Goal: Information Seeking & Learning: Learn about a topic

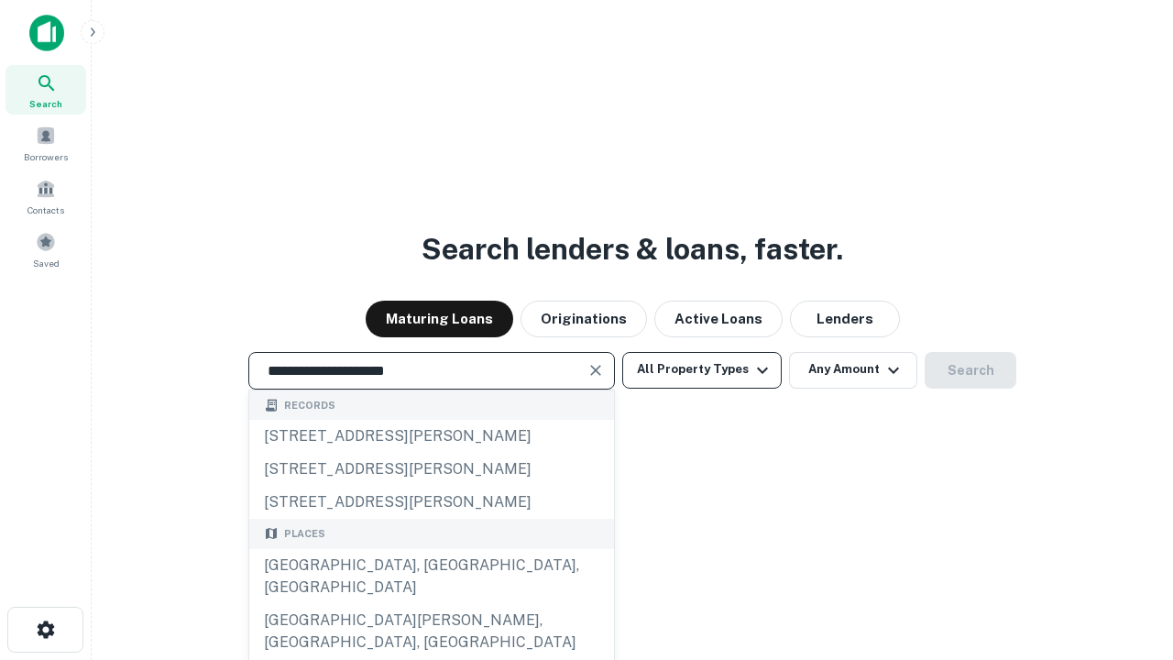
click at [431, 604] on div "[GEOGRAPHIC_DATA], [GEOGRAPHIC_DATA], [GEOGRAPHIC_DATA]" at bounding box center [431, 576] width 365 height 55
click at [702, 369] on button "All Property Types" at bounding box center [701, 370] width 159 height 37
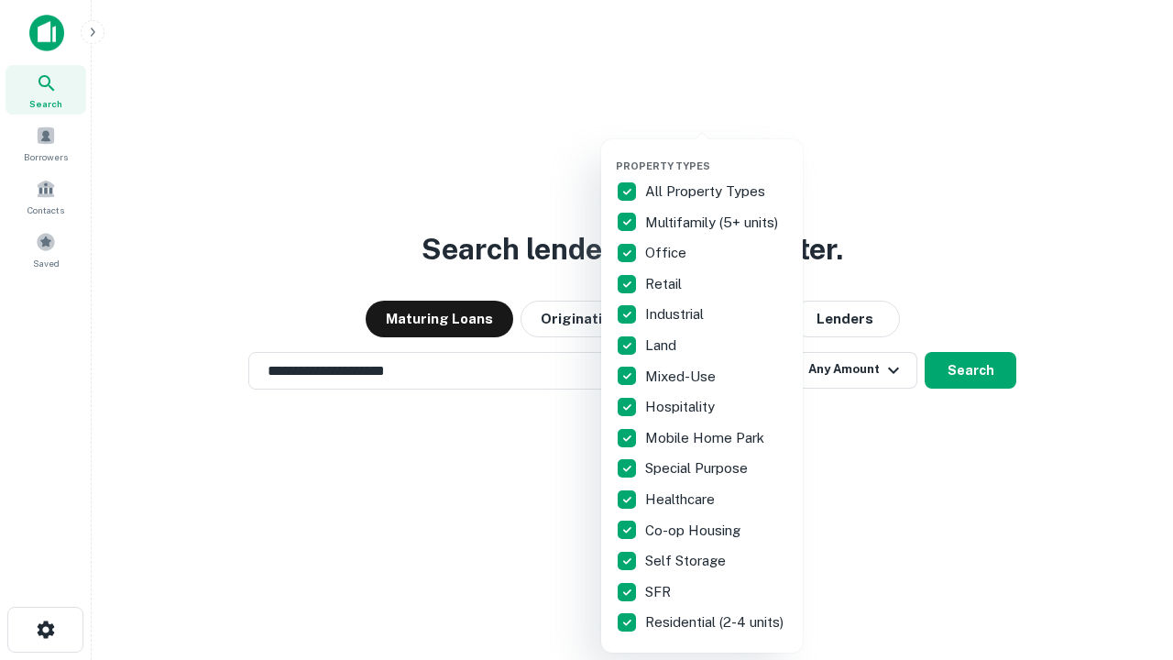
type input "**********"
click at [717, 154] on button "button" at bounding box center [717, 154] width 202 height 1
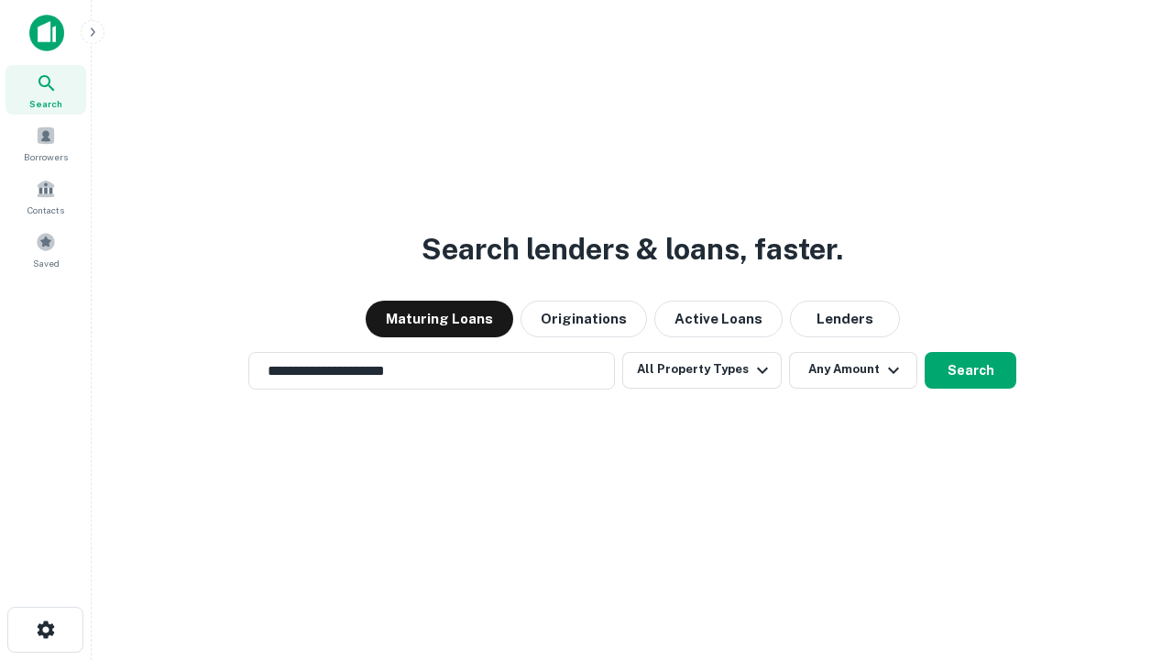
scroll to position [11, 221]
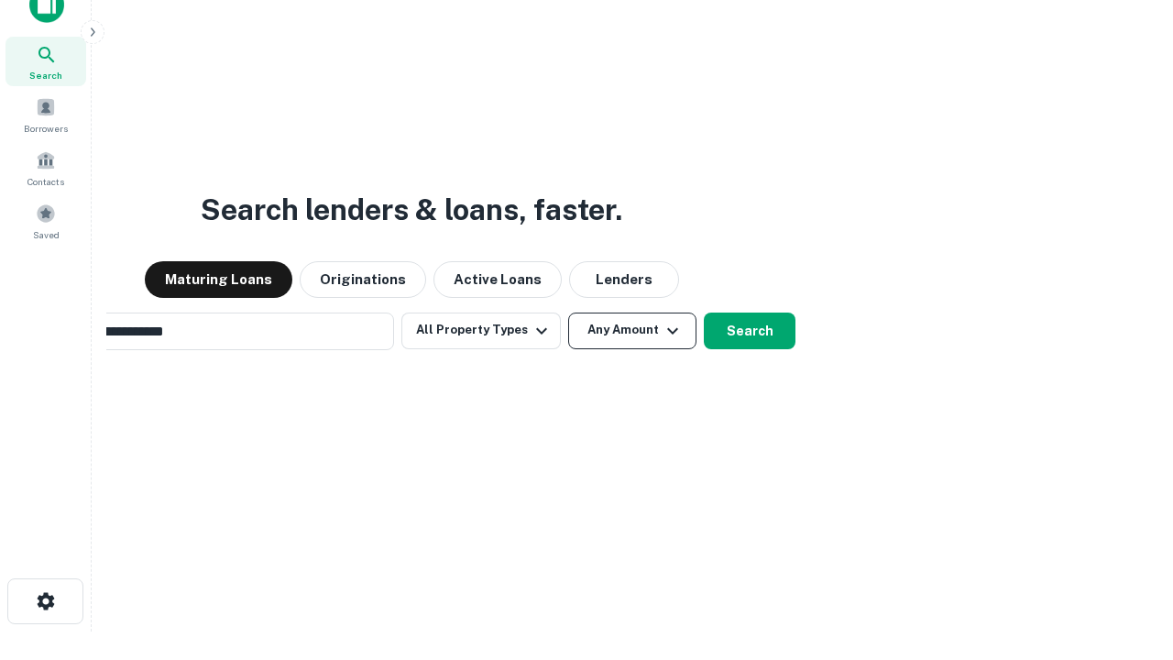
click at [568, 312] on button "Any Amount" at bounding box center [632, 330] width 128 height 37
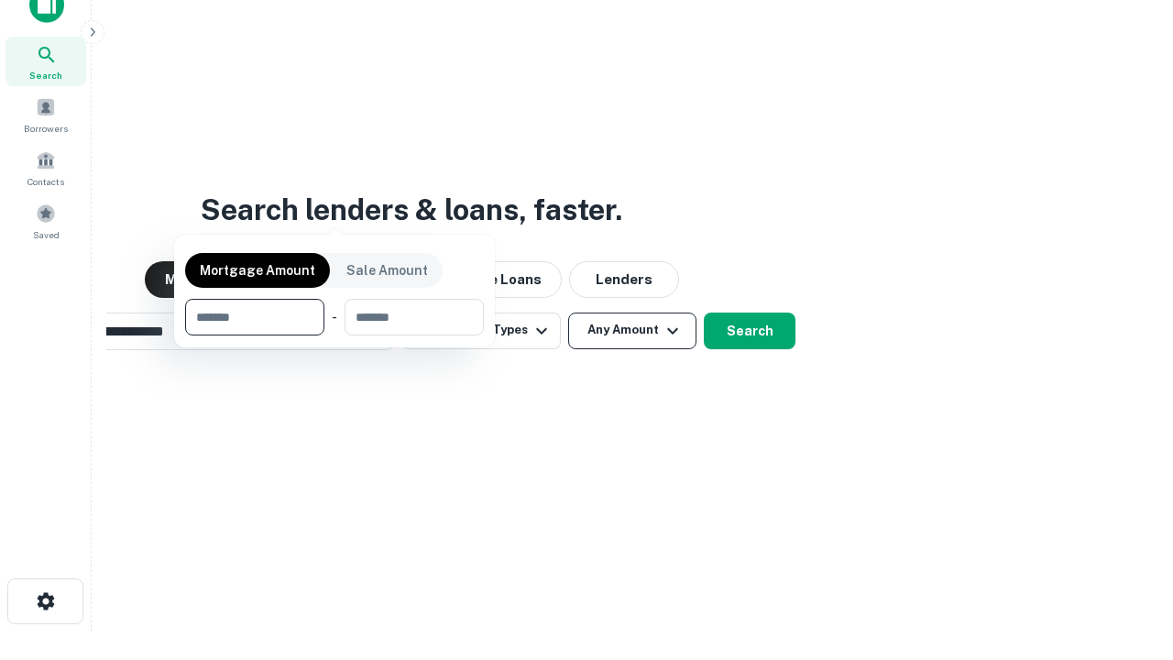
scroll to position [29, 0]
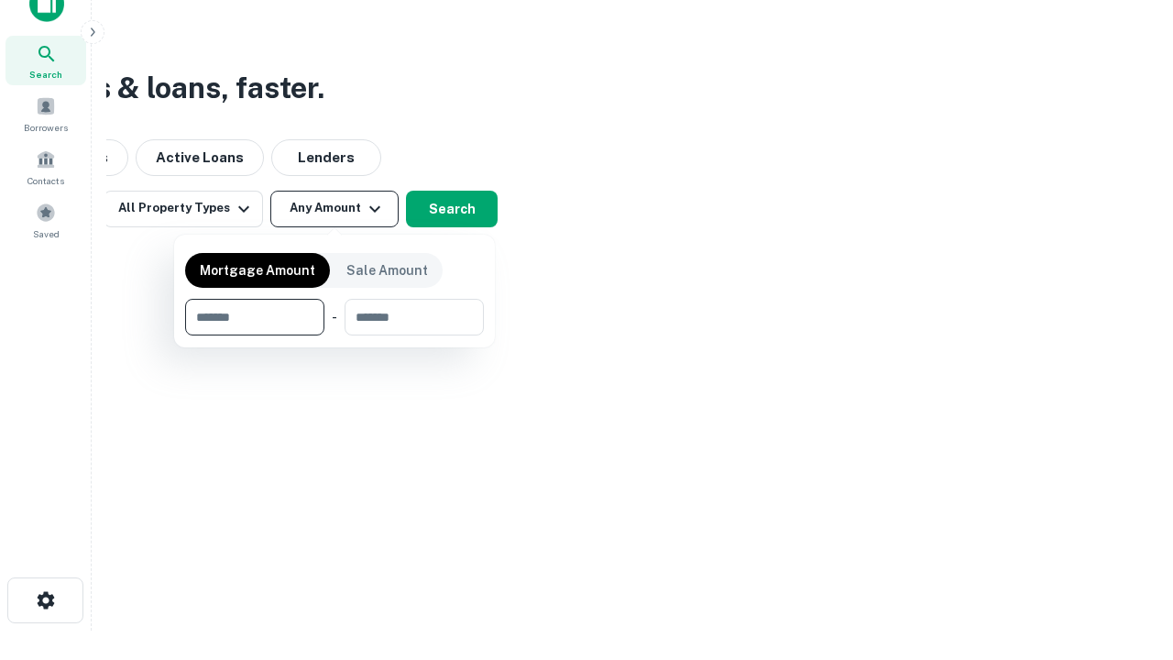
type input "*******"
click at [334, 335] on button "button" at bounding box center [334, 335] width 299 height 1
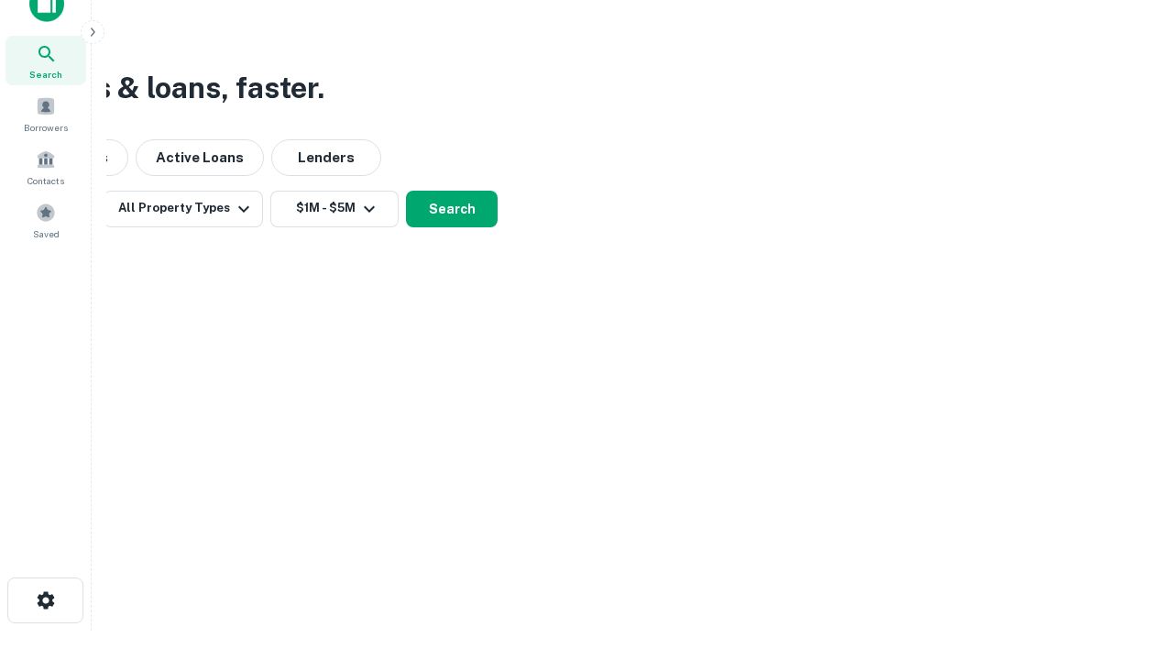
scroll to position [11, 338]
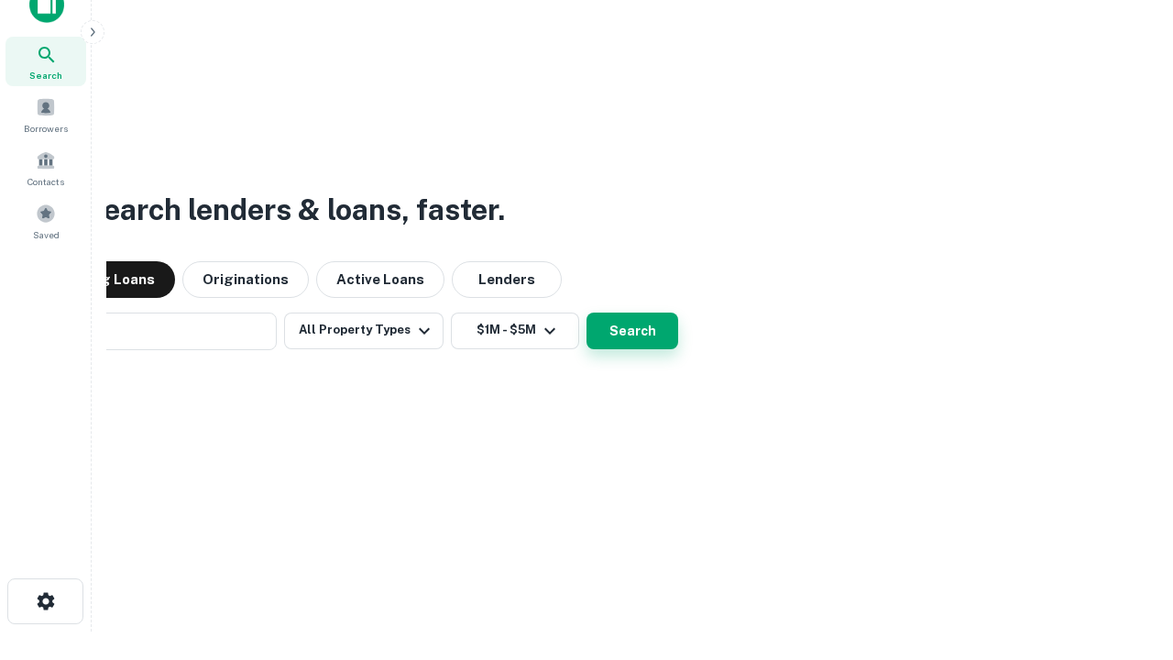
click at [586, 312] on button "Search" at bounding box center [632, 330] width 92 height 37
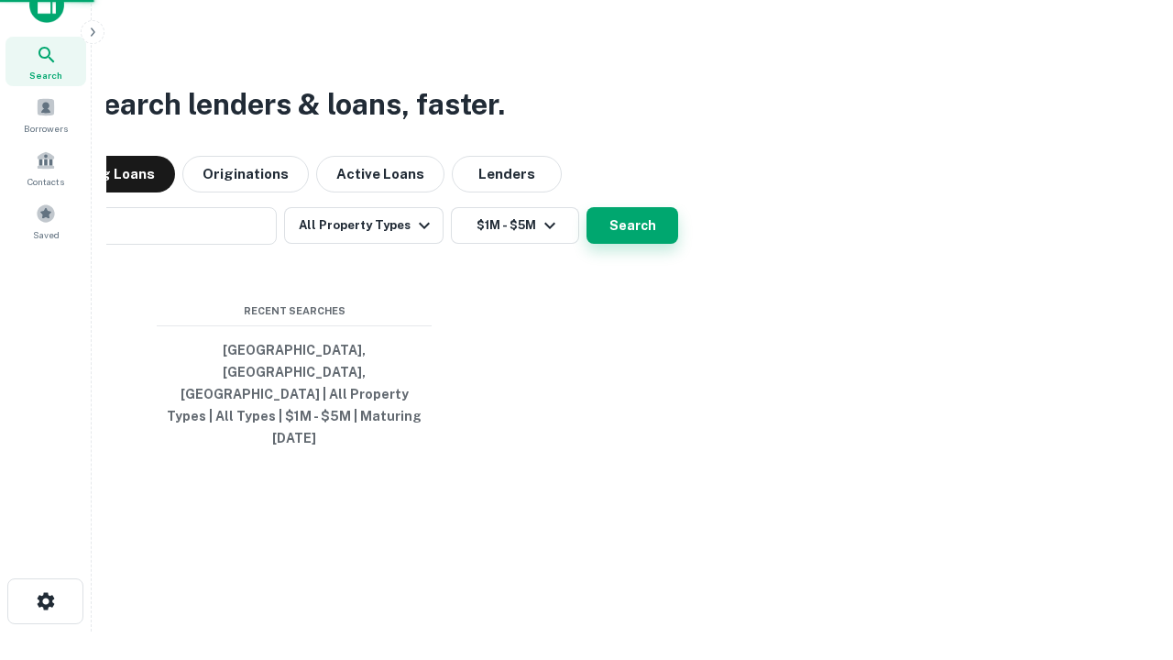
scroll to position [49, 519]
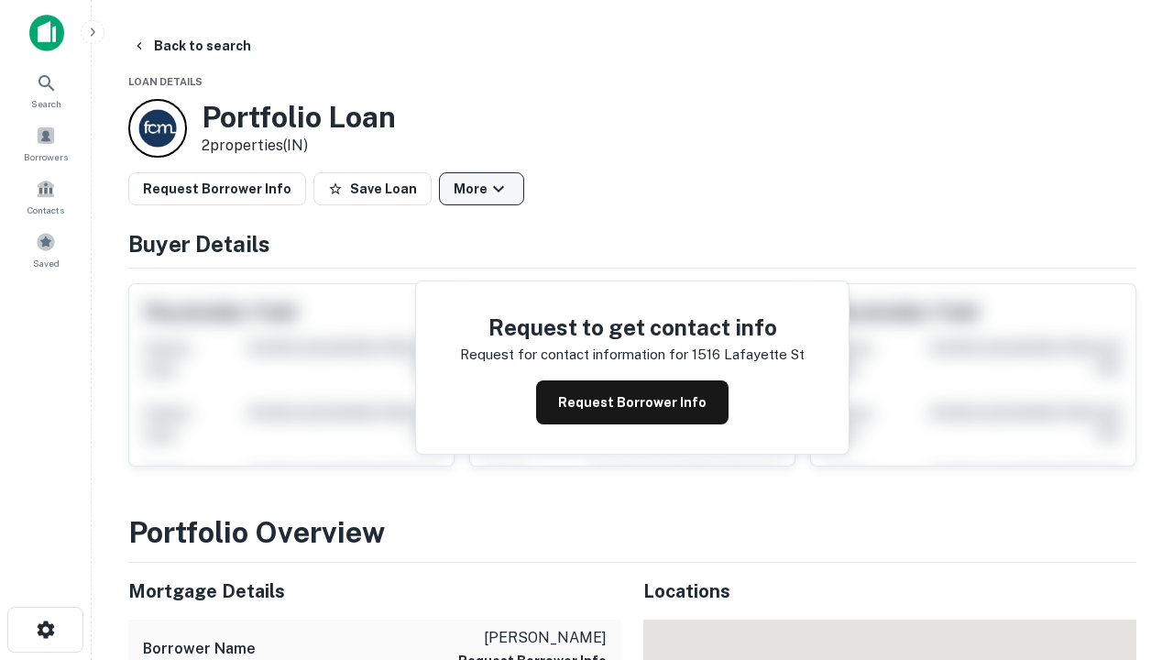
click at [481, 189] on button "More" at bounding box center [481, 188] width 85 height 33
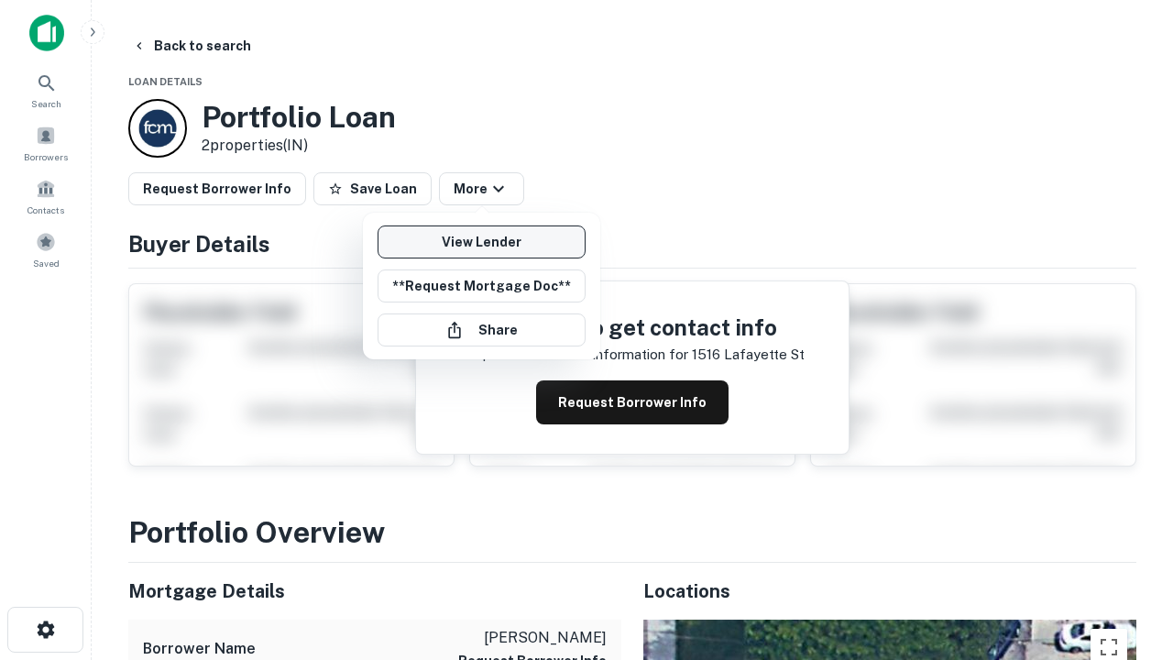
click at [481, 242] on link "View Lender" at bounding box center [481, 241] width 208 height 33
